Goal: Check status

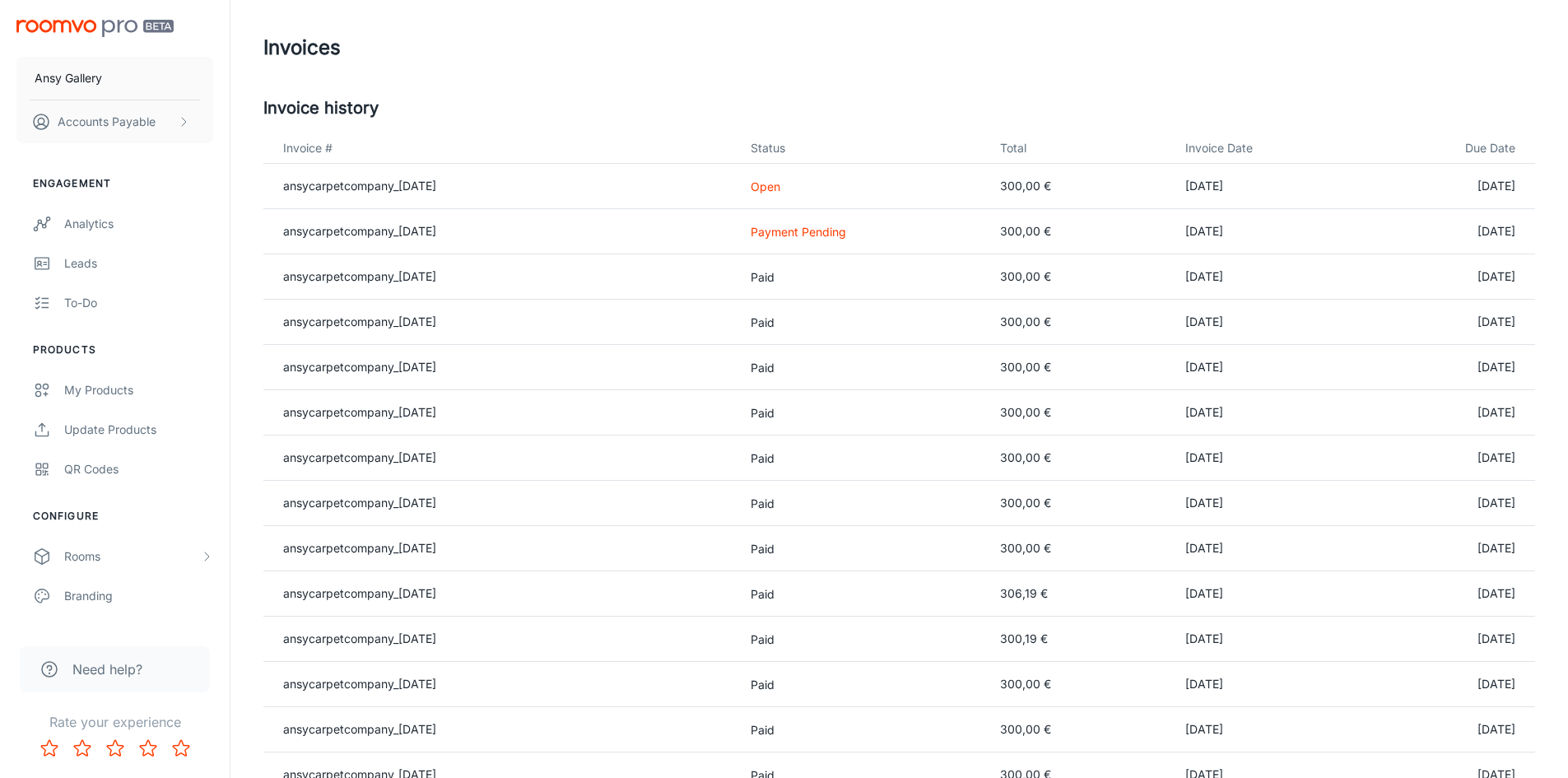
click at [821, 233] on p "Payment Pending" at bounding box center [862, 231] width 223 height 17
click at [334, 231] on link "ansycarpetcompany_[DATE]" at bounding box center [359, 230] width 153 height 14
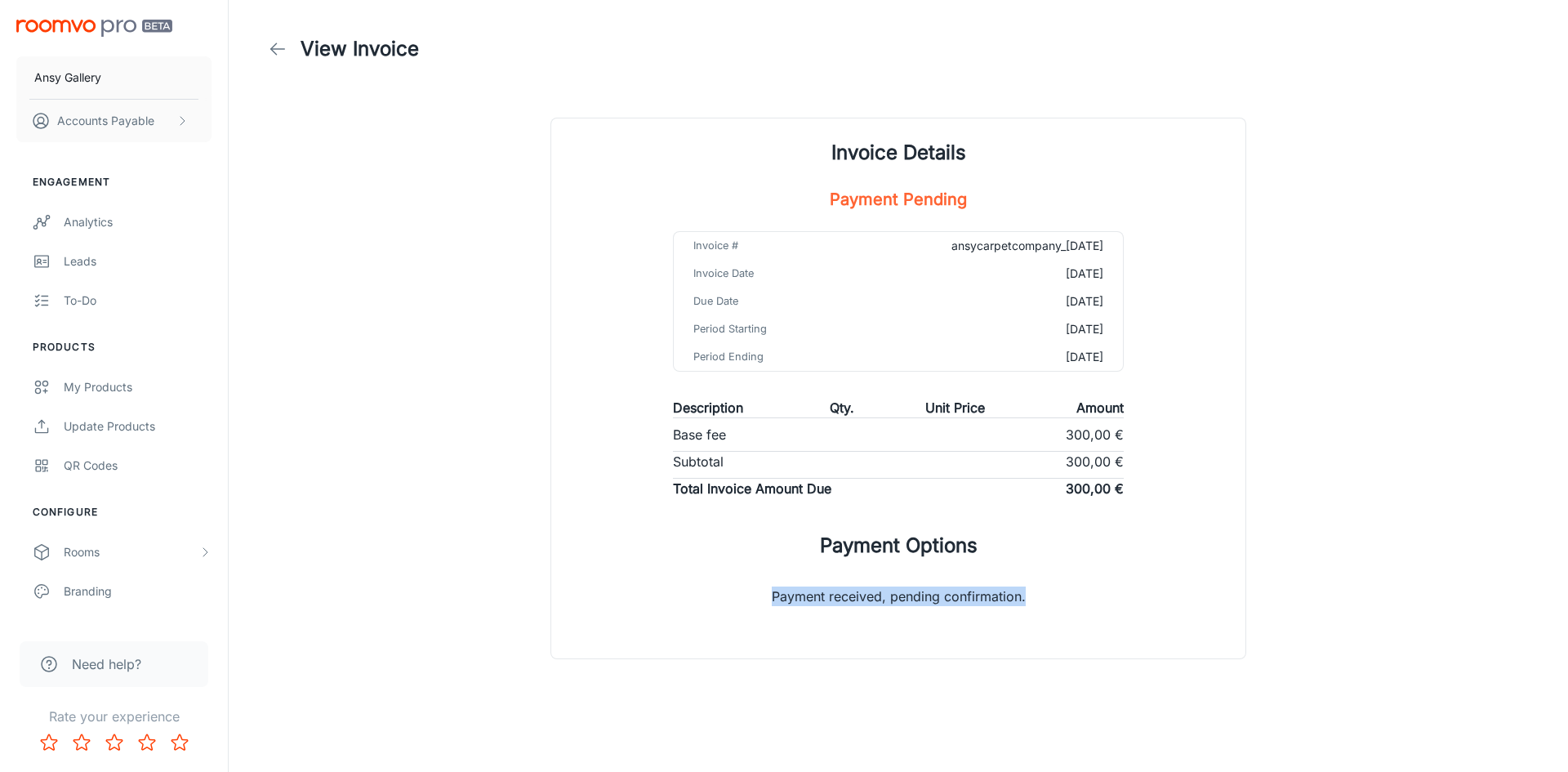
drag, startPoint x: 768, startPoint y: 592, endPoint x: 1032, endPoint y: 591, distance: 264.0
click at [1032, 591] on p "Payment received, pending confirmation." at bounding box center [899, 589] width 306 height 58
drag, startPoint x: 1037, startPoint y: 591, endPoint x: 806, endPoint y: 536, distance: 237.5
click at [806, 536] on div "Invoice Details Payment Pending Invoice # ansycarpetcompany_[DATE] Invoice Date…" at bounding box center [898, 388] width 695 height 540
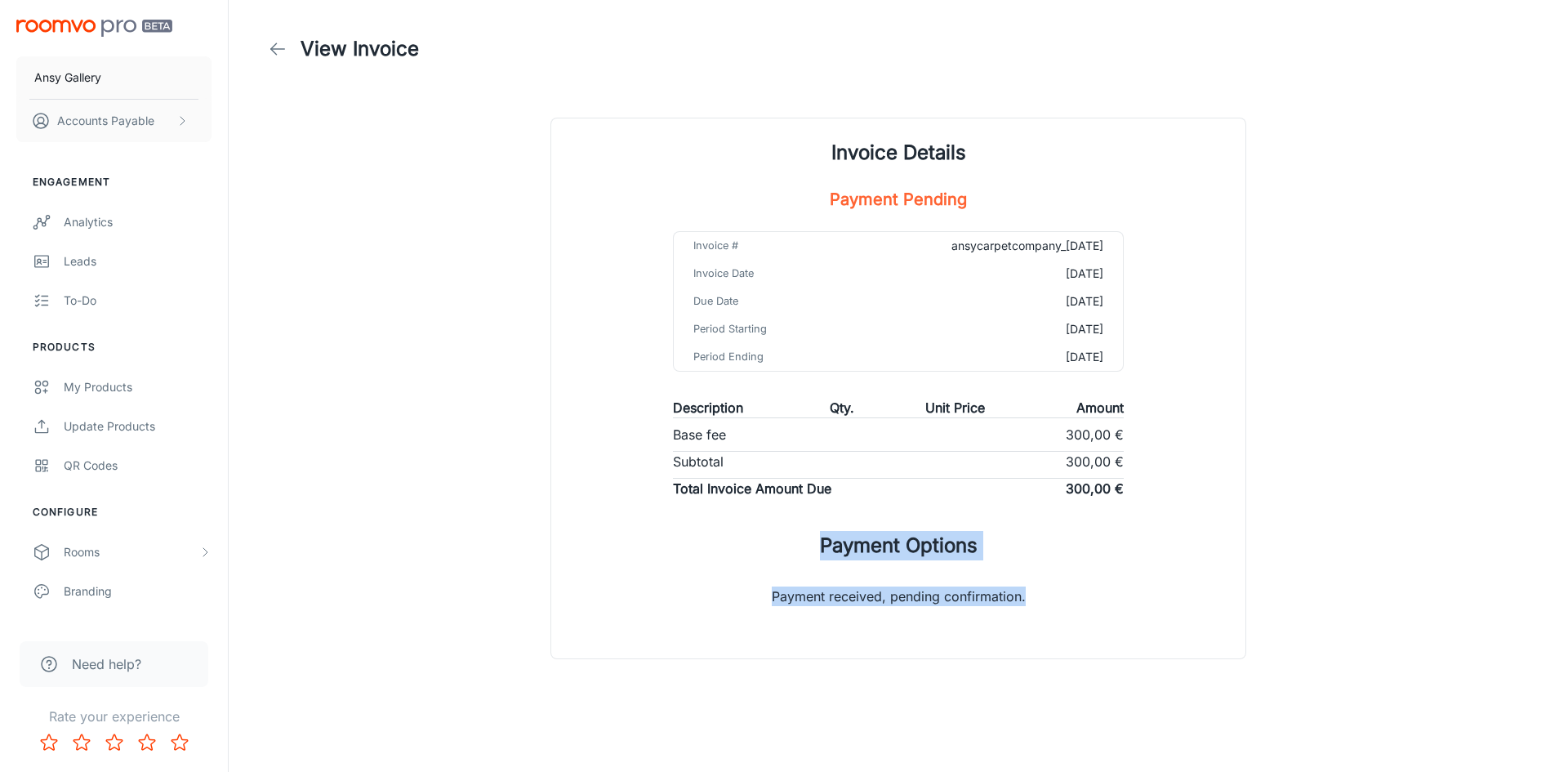
click at [806, 536] on div "Invoice Details Payment Pending Invoice # ansycarpetcompany_[DATE] Invoice Date…" at bounding box center [898, 388] width 695 height 540
